Goal: Use online tool/utility: Utilize a website feature to perform a specific function

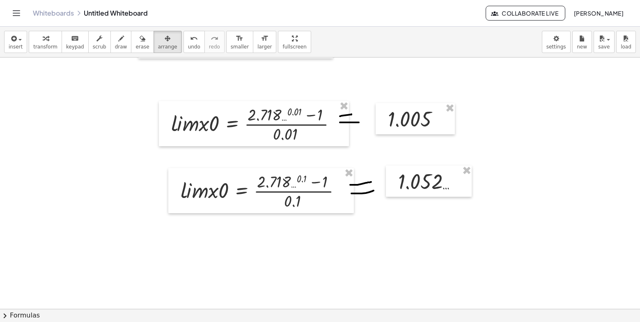
scroll to position [758, 0]
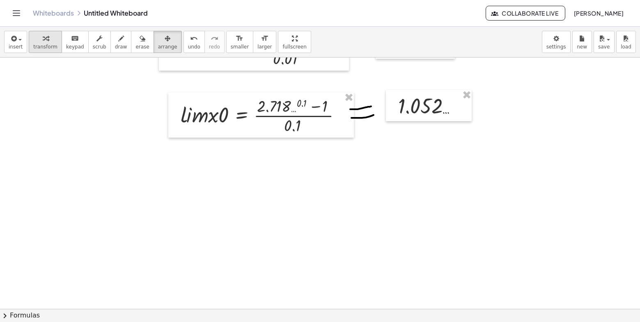
click at [49, 41] on div "button" at bounding box center [45, 38] width 24 height 10
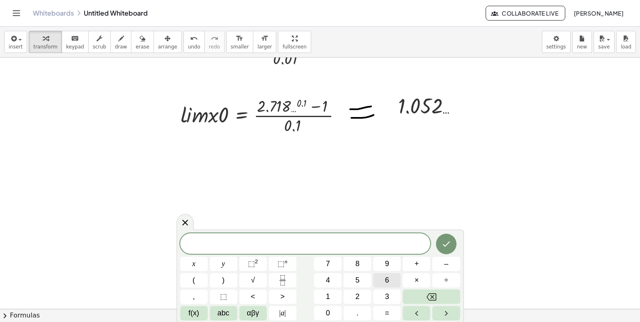
click at [393, 282] on button "6" at bounding box center [387, 280] width 28 height 14
click at [450, 245] on icon "Done" at bounding box center [446, 244] width 10 height 10
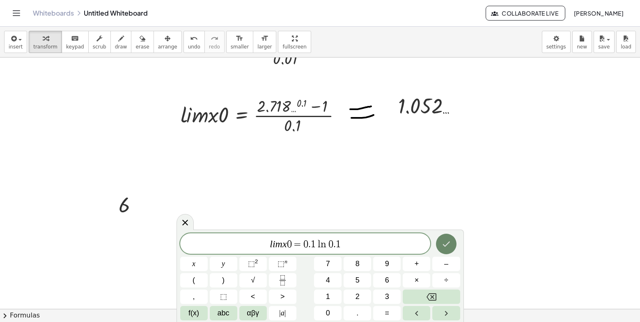
click at [450, 248] on icon "Done" at bounding box center [446, 244] width 10 height 10
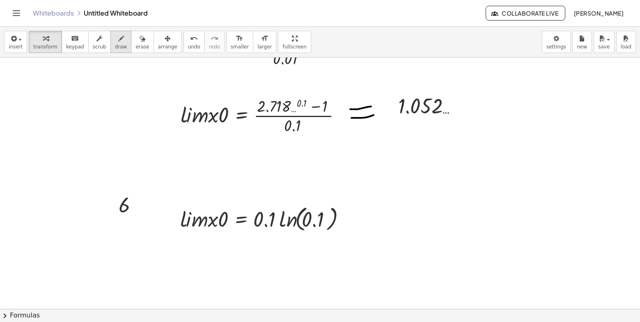
click at [115, 41] on div "button" at bounding box center [121, 38] width 12 height 10
drag, startPoint x: 354, startPoint y: 214, endPoint x: 369, endPoint y: 214, distance: 14.8
drag, startPoint x: 357, startPoint y: 222, endPoint x: 372, endPoint y: 223, distance: 14.4
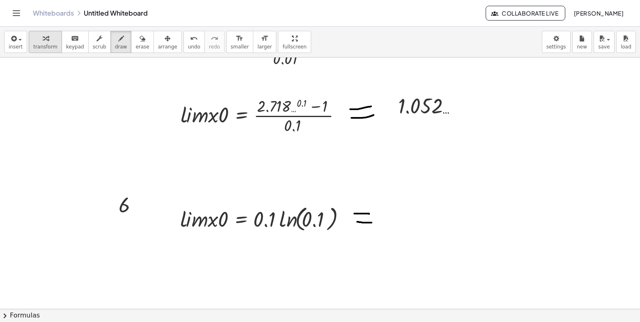
click at [41, 44] on span "transform" at bounding box center [45, 47] width 24 height 6
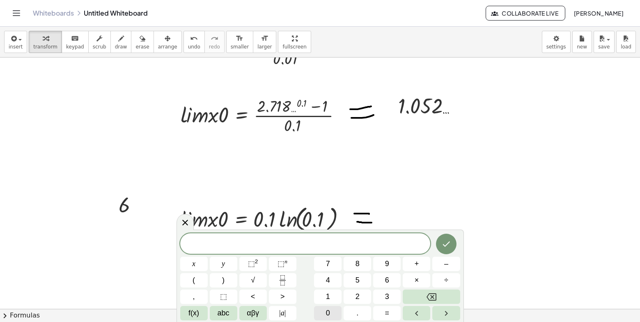
click at [328, 315] on span "0" at bounding box center [328, 313] width 4 height 11
click at [347, 315] on button "." at bounding box center [358, 313] width 28 height 14
click at [429, 295] on icon "Backspace" at bounding box center [432, 297] width 10 height 10
click at [449, 260] on button "–" at bounding box center [446, 264] width 28 height 14
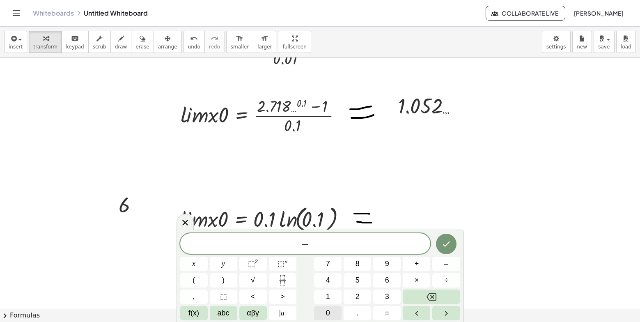
click at [339, 315] on button "0" at bounding box center [328, 313] width 28 height 14
click at [360, 317] on button "." at bounding box center [358, 313] width 28 height 14
click at [361, 300] on button "2" at bounding box center [358, 296] width 28 height 14
click at [387, 298] on span "3" at bounding box center [387, 296] width 4 height 11
click at [326, 310] on span "0" at bounding box center [328, 313] width 4 height 11
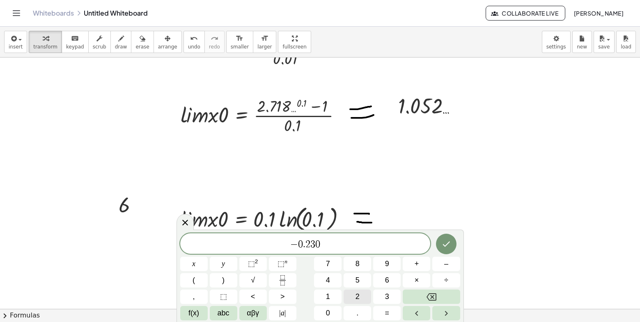
click at [347, 301] on button "2" at bounding box center [358, 296] width 28 height 14
click at [450, 242] on icon "Done" at bounding box center [446, 243] width 7 height 5
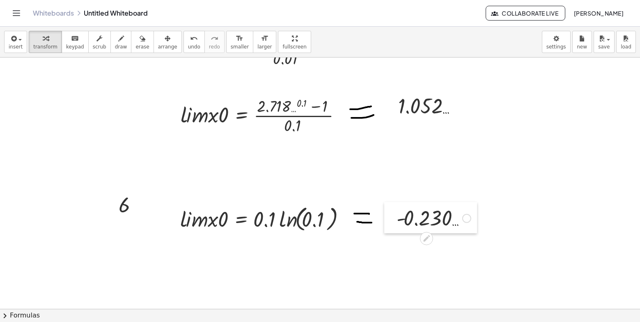
drag, startPoint x: 400, startPoint y: 222, endPoint x: 388, endPoint y: 208, distance: 18.7
click at [388, 208] on div at bounding box center [390, 217] width 12 height 31
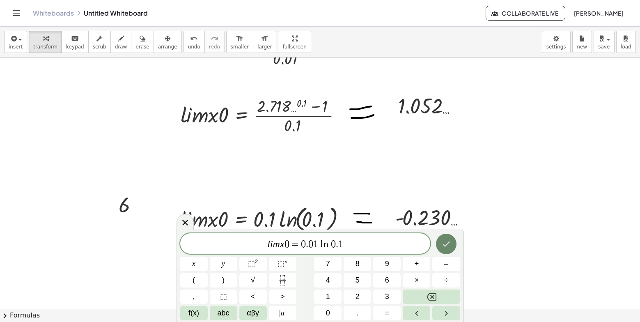
click at [447, 241] on icon "Done" at bounding box center [446, 244] width 10 height 10
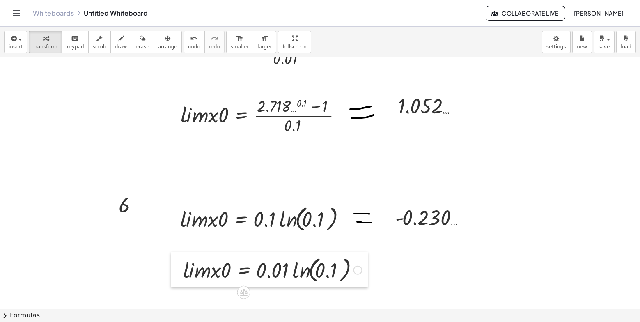
drag, startPoint x: 345, startPoint y: 175, endPoint x: 177, endPoint y: 260, distance: 189.1
click at [177, 260] on div at bounding box center [177, 269] width 12 height 35
click at [116, 40] on div "button" at bounding box center [121, 38] width 12 height 10
drag, startPoint x: 365, startPoint y: 271, endPoint x: 379, endPoint y: 271, distance: 13.1
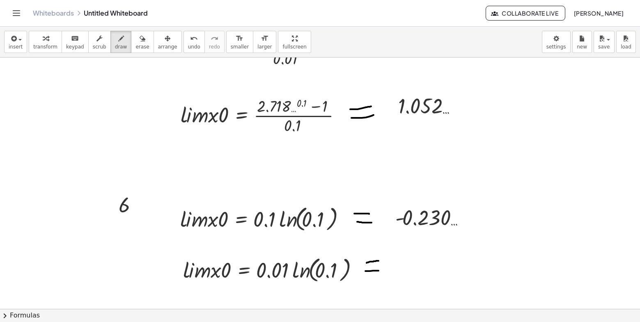
drag, startPoint x: 367, startPoint y: 263, endPoint x: 379, endPoint y: 261, distance: 12.5
click at [43, 43] on icon "button" at bounding box center [46, 39] width 6 height 10
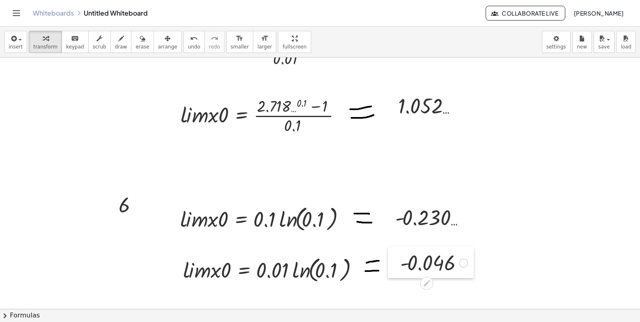
drag, startPoint x: 412, startPoint y: 275, endPoint x: 396, endPoint y: 251, distance: 28.9
click at [396, 251] on div at bounding box center [394, 262] width 12 height 31
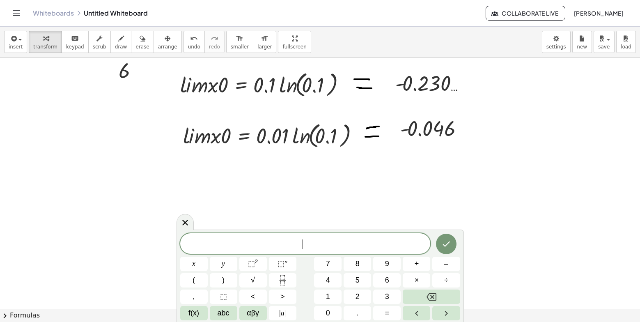
scroll to position [884, 0]
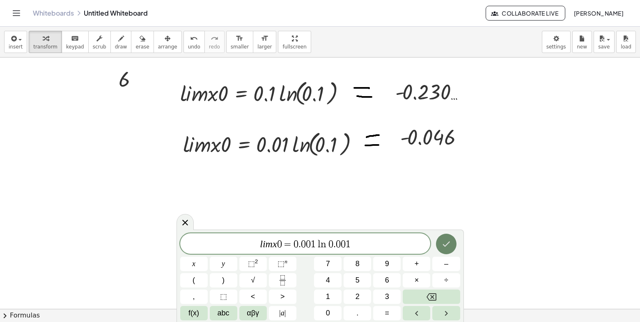
click at [443, 237] on button "Done" at bounding box center [446, 244] width 21 height 21
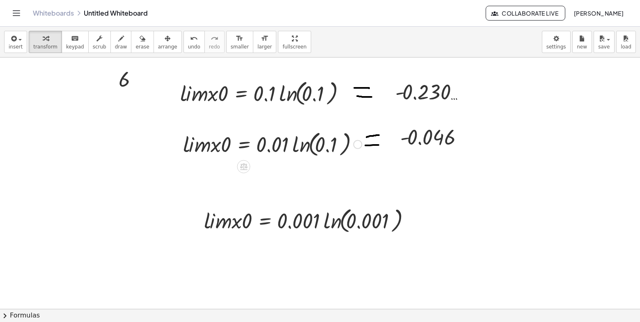
click at [359, 145] on div at bounding box center [357, 144] width 9 height 9
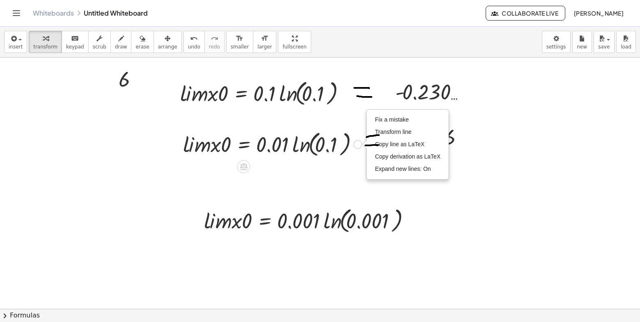
click at [342, 145] on div at bounding box center [272, 143] width 187 height 31
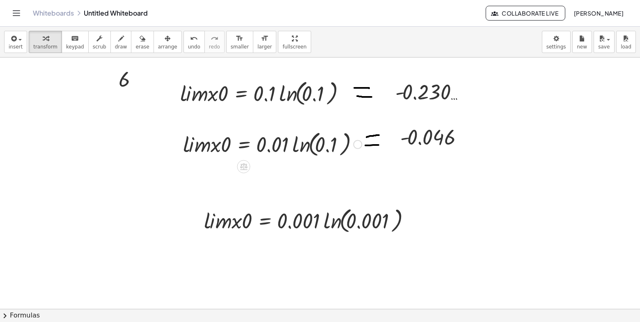
click at [327, 145] on div at bounding box center [272, 143] width 187 height 31
click at [72, 45] on span "keypad" at bounding box center [75, 47] width 18 height 6
click at [331, 149] on div at bounding box center [328, 145] width 26 height 23
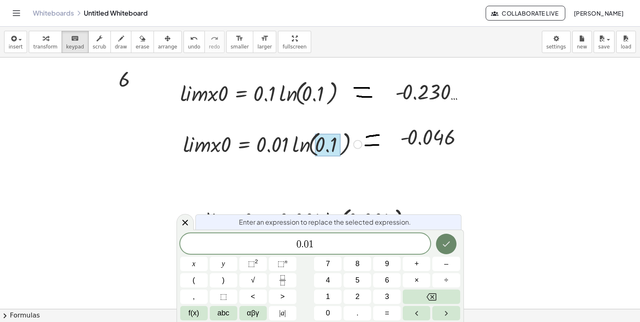
click at [444, 238] on button "Done" at bounding box center [446, 244] width 21 height 21
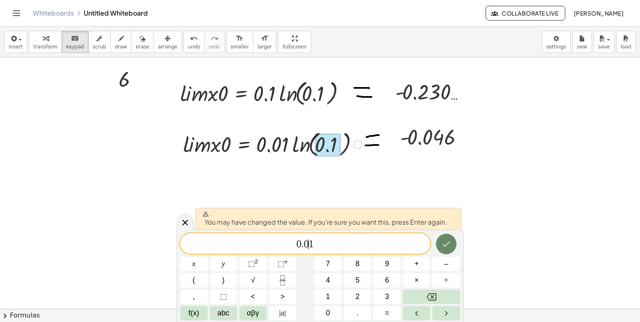
click at [445, 243] on icon "Done" at bounding box center [446, 244] width 10 height 10
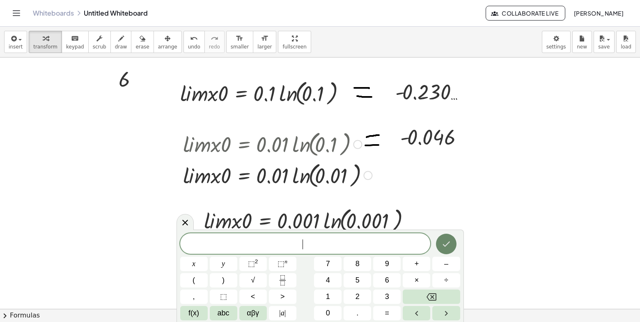
click at [311, 151] on body "Graspable Math Activities Whiteboards Classes Account v1.31.2 | Privacy policy …" at bounding box center [320, 161] width 640 height 322
click at [311, 151] on div at bounding box center [277, 143] width 197 height 31
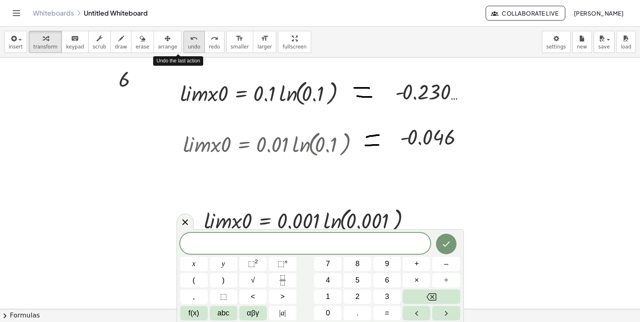
click at [188, 45] on span "undo" at bounding box center [194, 47] width 12 height 6
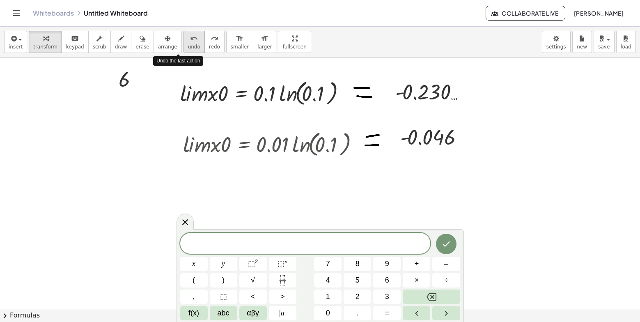
click at [188, 45] on span "undo" at bounding box center [194, 47] width 12 height 6
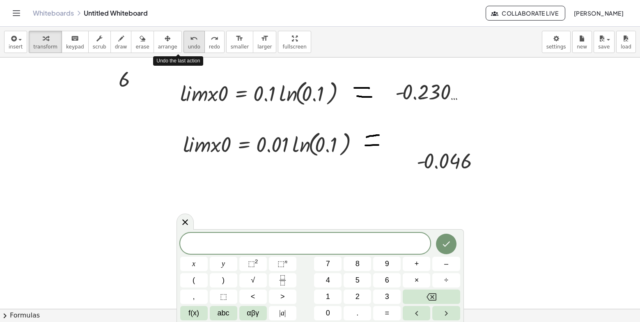
click at [188, 45] on span "undo" at bounding box center [194, 47] width 12 height 6
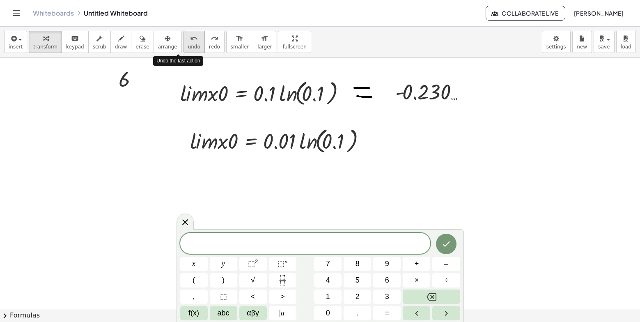
click at [188, 45] on span "undo" at bounding box center [194, 47] width 12 height 6
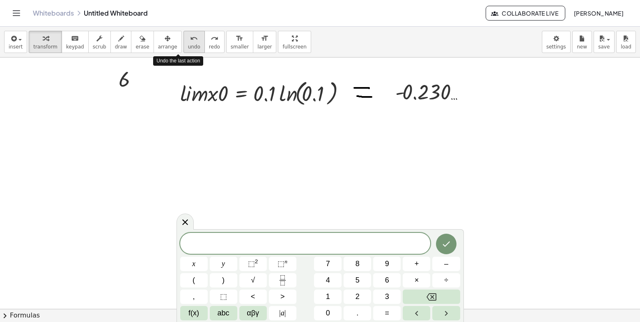
click at [188, 45] on span "undo" at bounding box center [194, 47] width 12 height 6
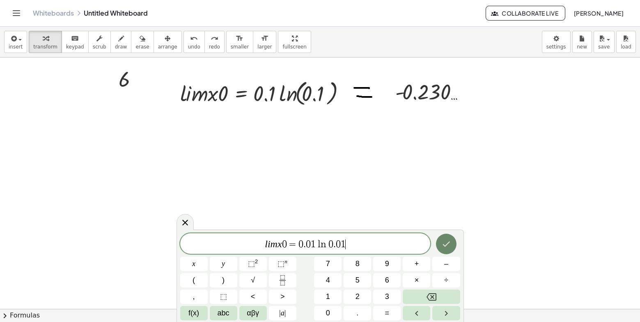
click at [452, 250] on button "Done" at bounding box center [446, 244] width 21 height 21
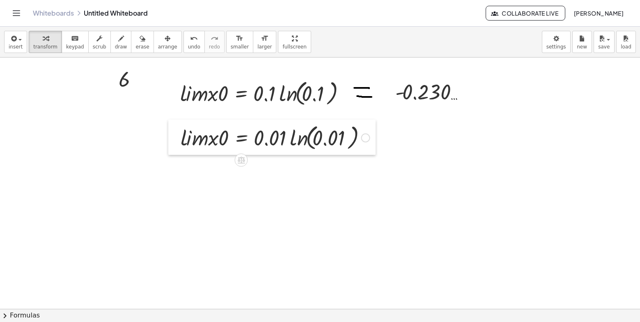
drag, startPoint x: 237, startPoint y: 153, endPoint x: 171, endPoint y: 124, distance: 72.3
click at [171, 124] on div at bounding box center [174, 136] width 12 height 35
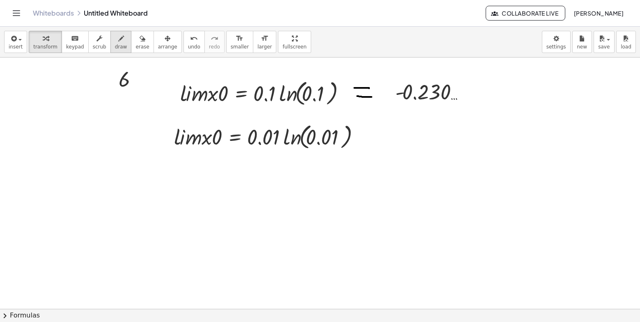
click at [118, 37] on icon "button" at bounding box center [121, 39] width 6 height 10
drag, startPoint x: 363, startPoint y: 133, endPoint x: 371, endPoint y: 131, distance: 8.0
drag, startPoint x: 364, startPoint y: 135, endPoint x: 370, endPoint y: 134, distance: 5.4
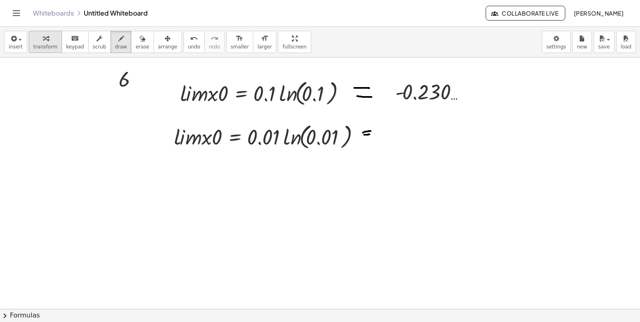
click at [50, 38] on div "button" at bounding box center [45, 38] width 24 height 10
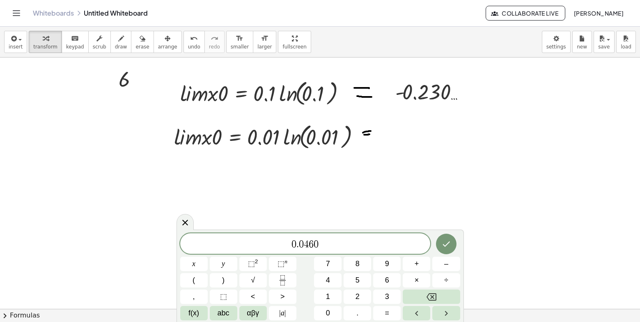
click at [292, 244] on span "0" at bounding box center [294, 244] width 5 height 10
click at [446, 265] on span "–" at bounding box center [446, 263] width 4 height 11
click at [441, 248] on icon "Done" at bounding box center [446, 244] width 10 height 10
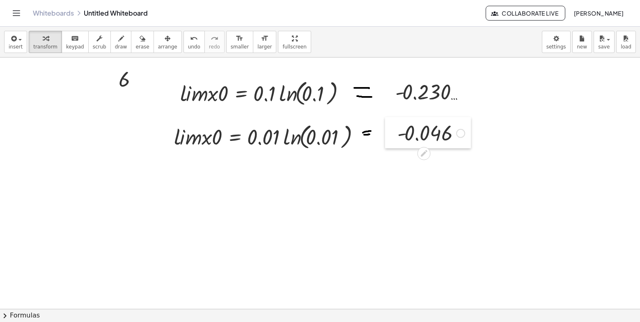
drag, startPoint x: 411, startPoint y: 149, endPoint x: 395, endPoint y: 131, distance: 24.1
click at [395, 131] on div at bounding box center [391, 132] width 12 height 31
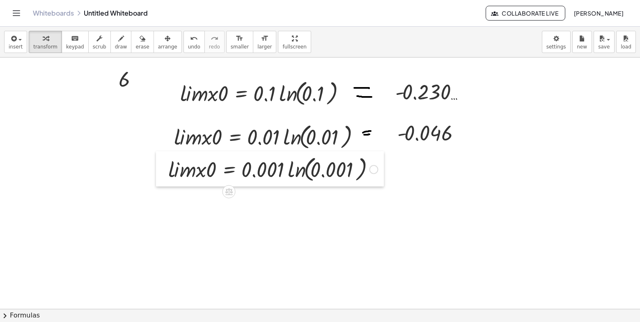
drag, startPoint x: 179, startPoint y: 200, endPoint x: 157, endPoint y: 161, distance: 44.7
click at [157, 161] on div at bounding box center [162, 168] width 12 height 35
click at [155, 164] on div at bounding box center [160, 171] width 12 height 35
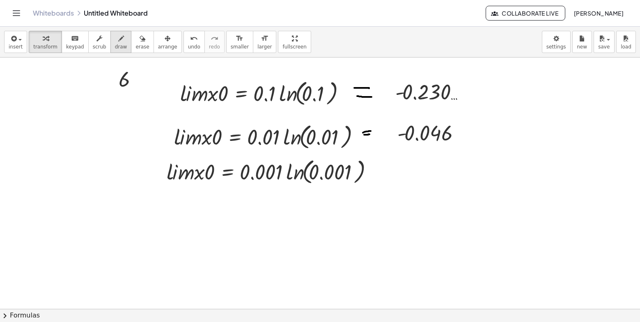
click at [115, 44] on span "draw" at bounding box center [121, 47] width 12 height 6
drag, startPoint x: 377, startPoint y: 169, endPoint x: 385, endPoint y: 168, distance: 7.6
drag, startPoint x: 378, startPoint y: 174, endPoint x: 386, endPoint y: 171, distance: 8.7
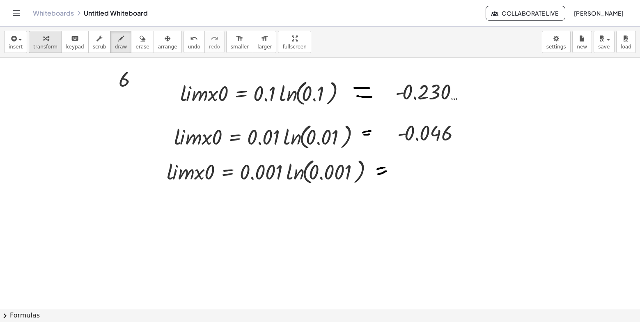
click at [50, 38] on div "button" at bounding box center [45, 38] width 24 height 10
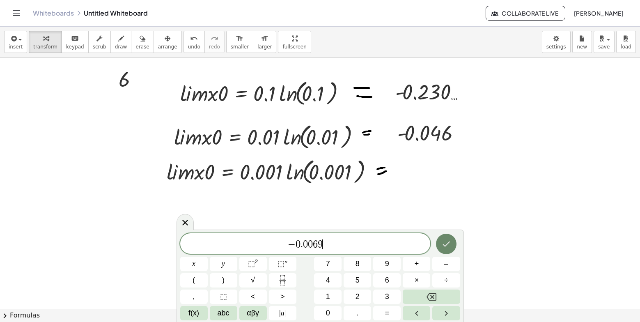
click at [451, 245] on icon "Done" at bounding box center [446, 244] width 10 height 10
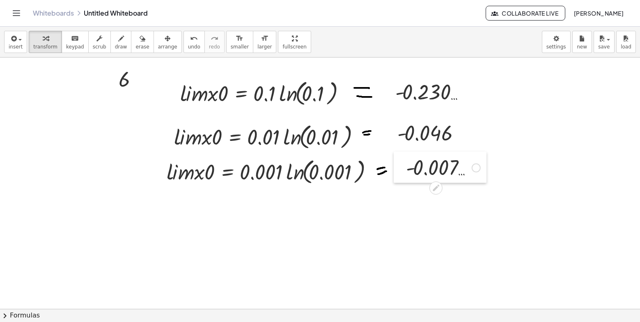
drag, startPoint x: 413, startPoint y: 180, endPoint x: 397, endPoint y: 158, distance: 28.2
click at [397, 158] on div at bounding box center [400, 167] width 12 height 31
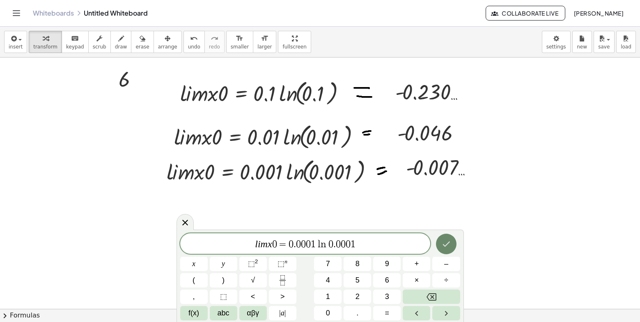
click at [450, 243] on icon "Done" at bounding box center [446, 244] width 10 height 10
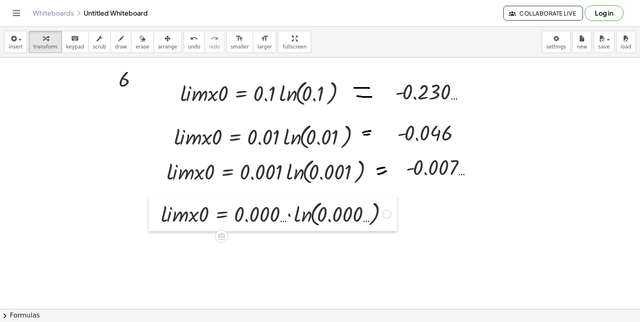
drag, startPoint x: 173, startPoint y: 214, endPoint x: 156, endPoint y: 199, distance: 22.4
click at [156, 199] on div at bounding box center [155, 213] width 12 height 35
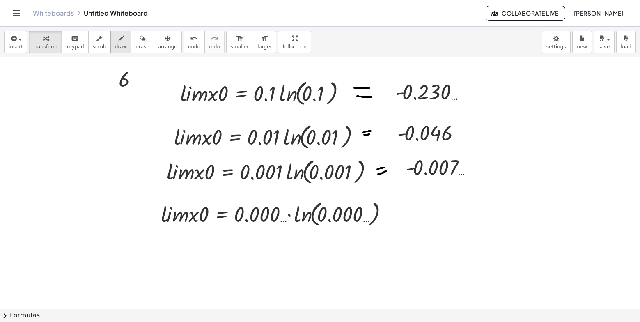
click at [115, 44] on span "draw" at bounding box center [121, 47] width 12 height 6
drag, startPoint x: 402, startPoint y: 207, endPoint x: 411, endPoint y: 205, distance: 9.8
drag, startPoint x: 402, startPoint y: 213, endPoint x: 417, endPoint y: 207, distance: 16.1
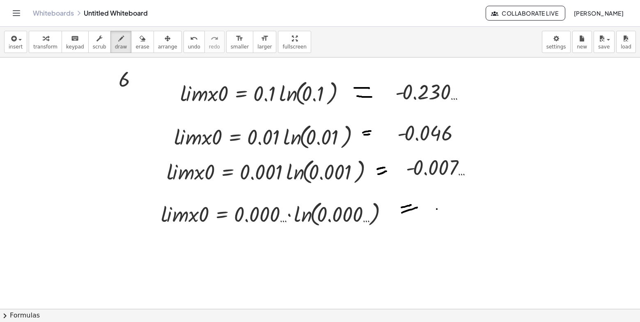
click at [190, 41] on icon "undo" at bounding box center [194, 39] width 8 height 10
click at [48, 36] on div "button" at bounding box center [45, 38] width 24 height 10
click at [190, 34] on icon "undo" at bounding box center [194, 39] width 8 height 10
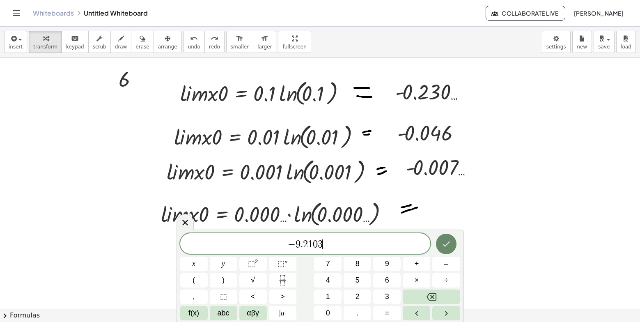
click at [450, 237] on button "Done" at bounding box center [446, 244] width 21 height 21
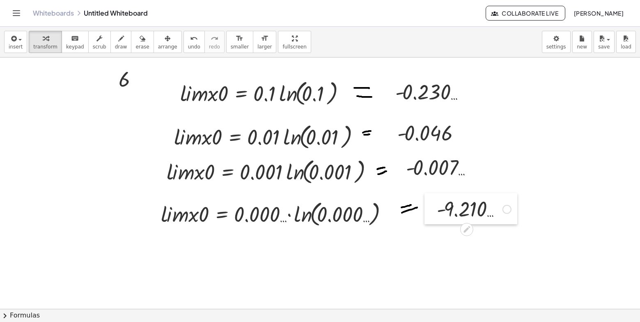
drag, startPoint x: 436, startPoint y: 209, endPoint x: 427, endPoint y: 202, distance: 12.6
click at [427, 202] on div at bounding box center [431, 208] width 12 height 31
click at [427, 202] on div at bounding box center [430, 208] width 12 height 31
drag, startPoint x: 428, startPoint y: 203, endPoint x: 411, endPoint y: 203, distance: 16.4
click at [411, 203] on div at bounding box center [414, 208] width 12 height 31
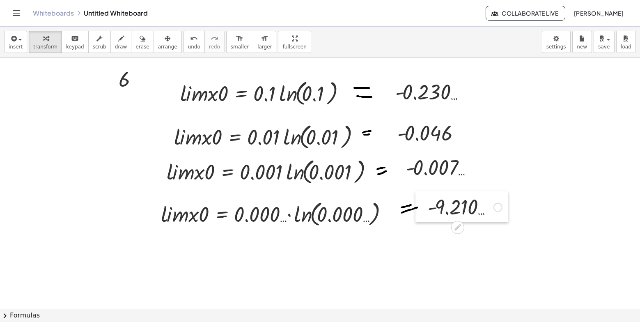
drag, startPoint x: 411, startPoint y: 203, endPoint x: 419, endPoint y: 201, distance: 8.1
click at [419, 201] on div at bounding box center [422, 206] width 12 height 31
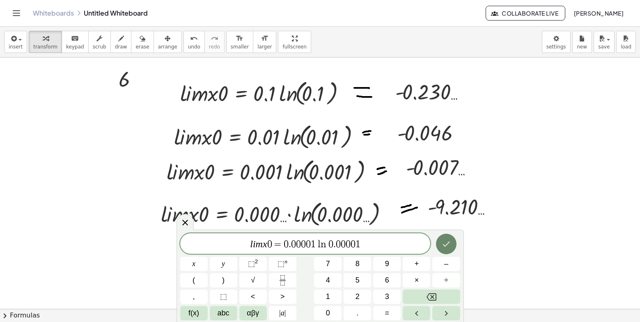
click at [450, 246] on icon "Done" at bounding box center [446, 244] width 10 height 10
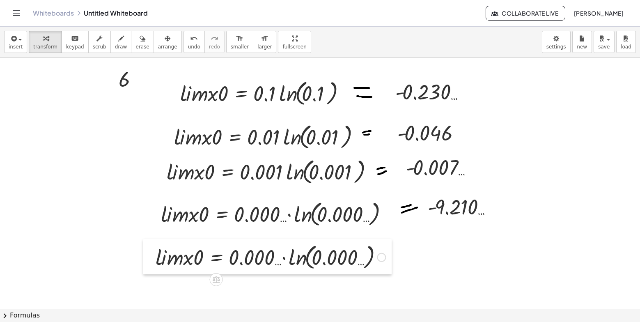
drag, startPoint x: 167, startPoint y: 281, endPoint x: 145, endPoint y: 253, distance: 35.4
click at [145, 253] on div at bounding box center [149, 256] width 12 height 35
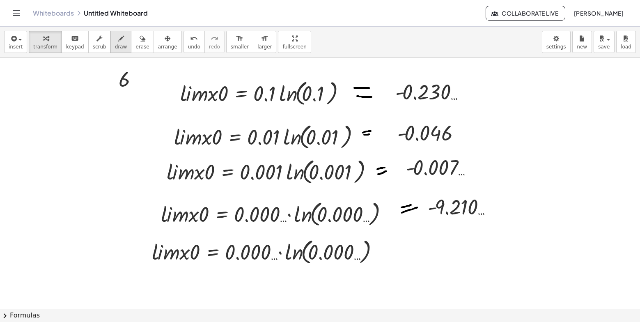
click at [118, 35] on icon "button" at bounding box center [121, 39] width 6 height 10
drag, startPoint x: 391, startPoint y: 245, endPoint x: 421, endPoint y: 245, distance: 30.0
drag, startPoint x: 398, startPoint y: 254, endPoint x: 416, endPoint y: 253, distance: 18.5
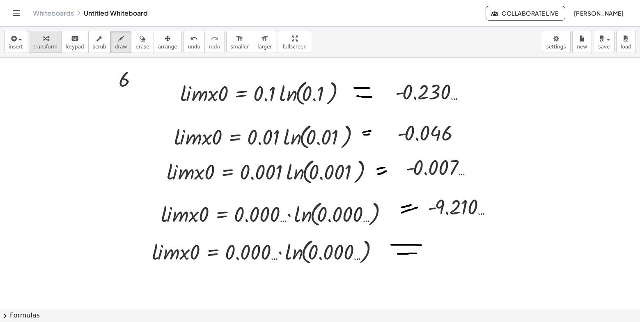
click at [46, 47] on span "transform" at bounding box center [45, 47] width 24 height 6
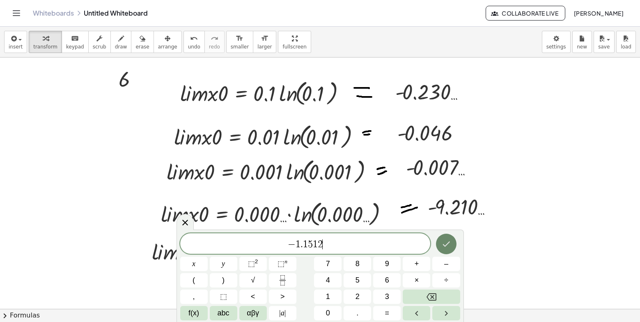
click at [444, 250] on button "Done" at bounding box center [446, 244] width 21 height 21
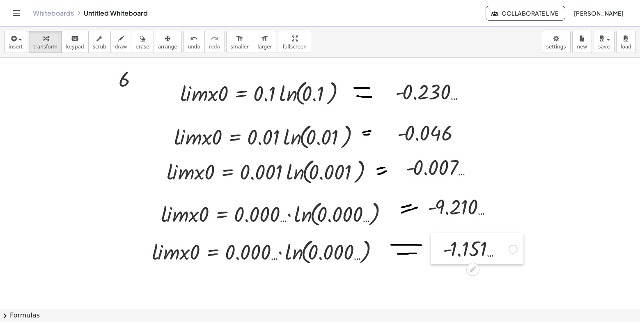
drag, startPoint x: 470, startPoint y: 258, endPoint x: 441, endPoint y: 244, distance: 31.8
click at [441, 244] on div at bounding box center [437, 248] width 12 height 31
click at [472, 263] on div at bounding box center [472, 269] width 13 height 13
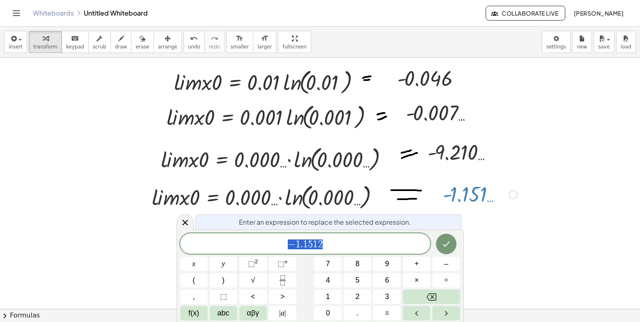
scroll to position [939, 0]
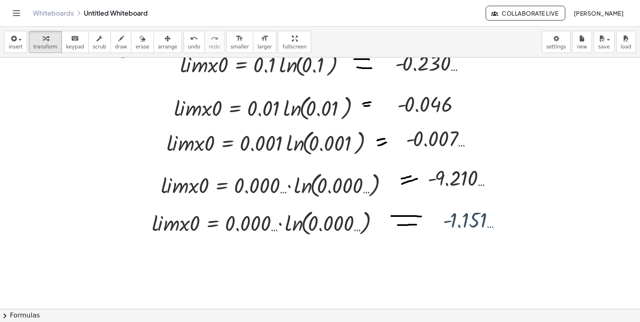
scroll to position [884, 0]
